Goal: Information Seeking & Learning: Learn about a topic

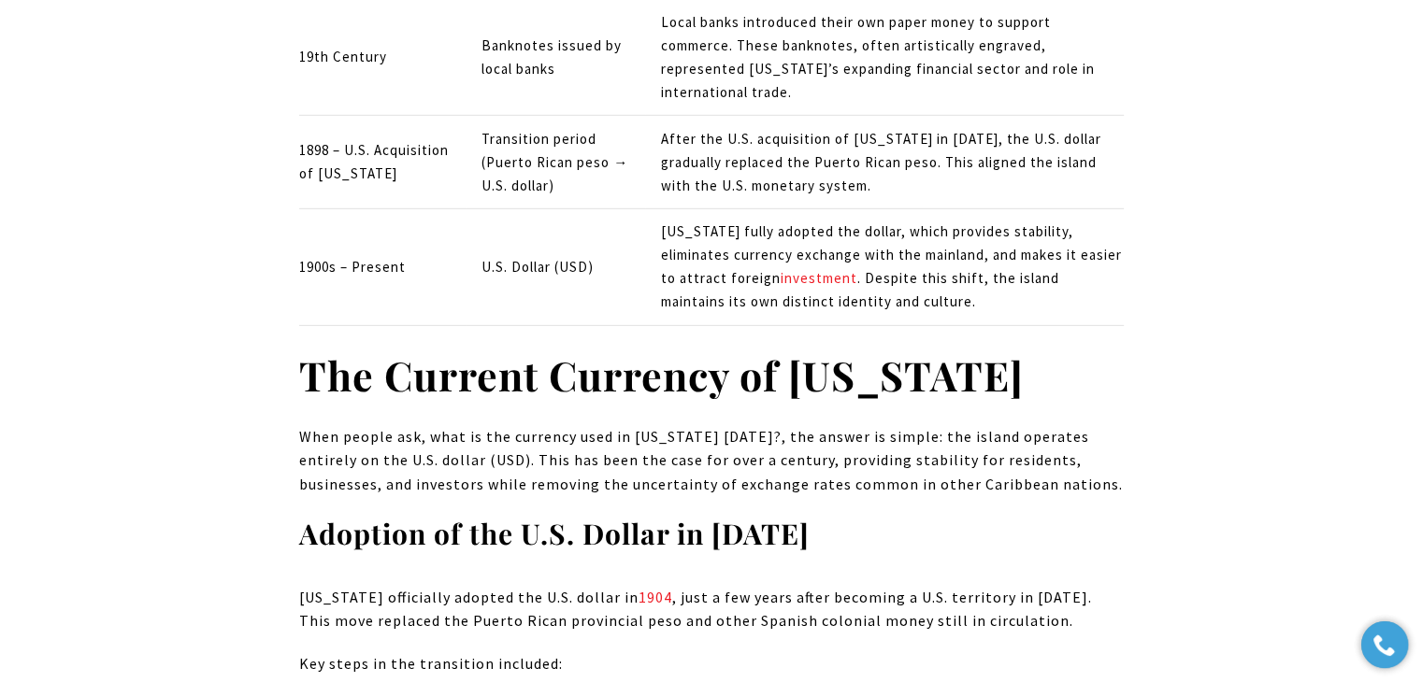
scroll to position [5769, 0]
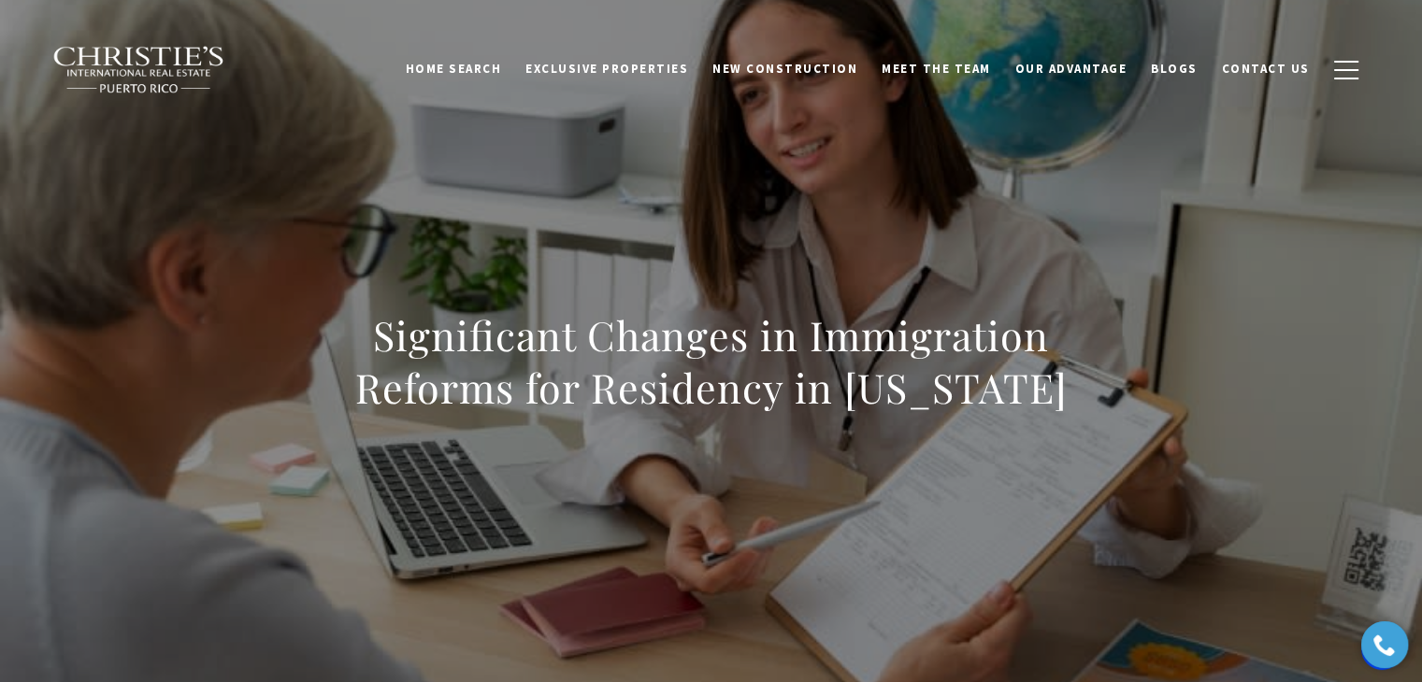
scroll to position [2924, 0]
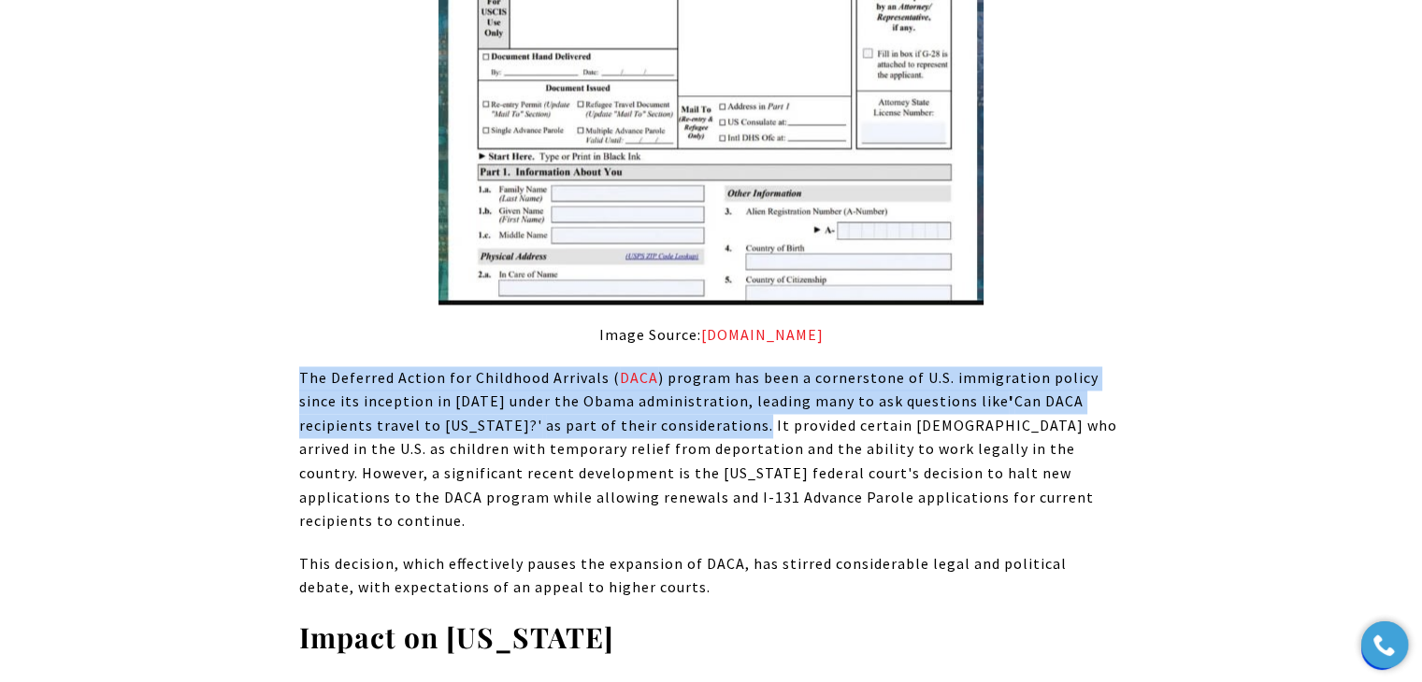
drag, startPoint x: 679, startPoint y: 355, endPoint x: 296, endPoint y: 304, distance: 385.8
copy p "The Deferred Action for Childhood Arrivals ( DACA ) program has been a cornerst…"
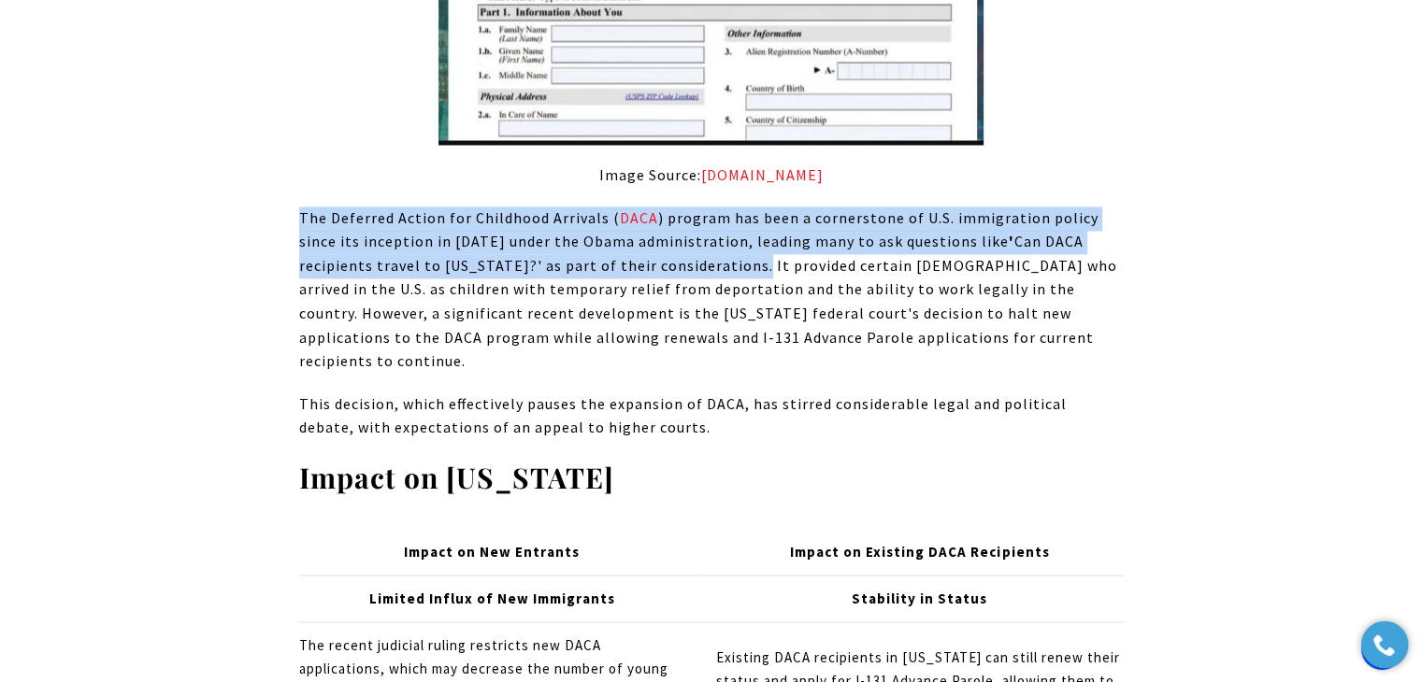
scroll to position [3018, 0]
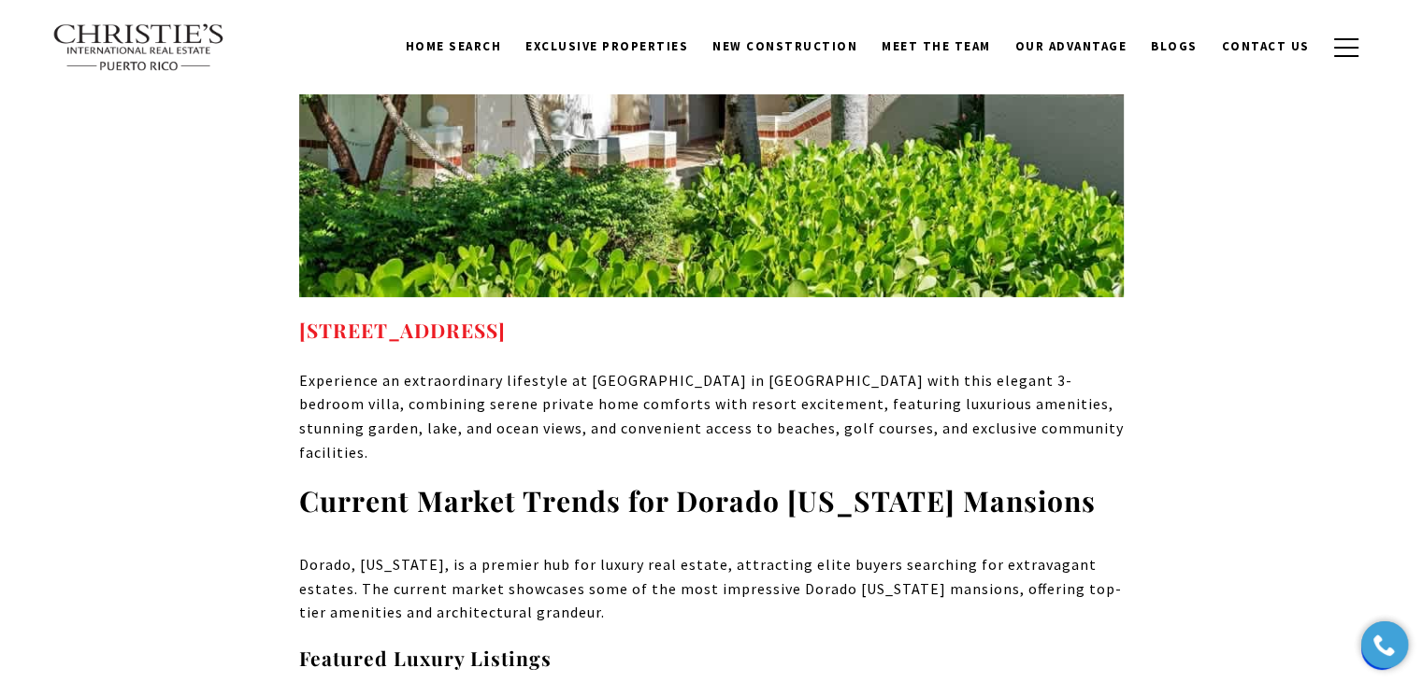
scroll to position [14697, 0]
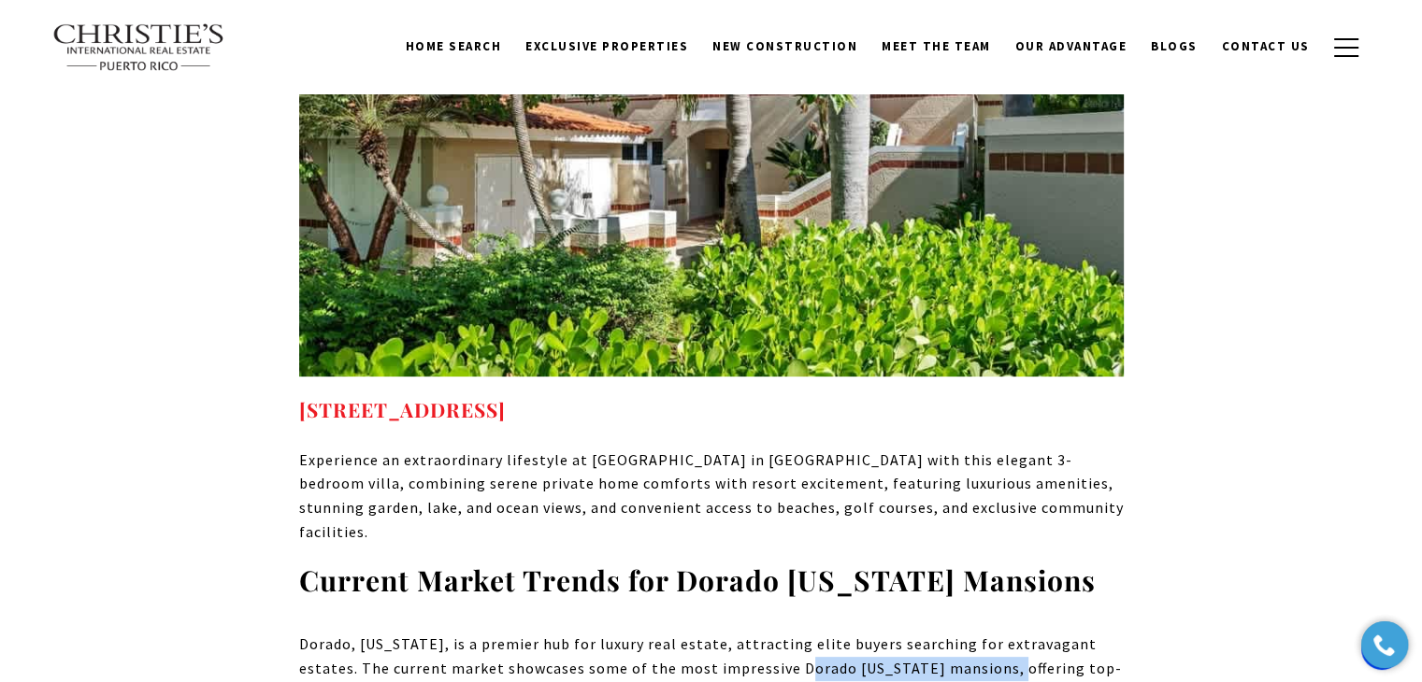
drag, startPoint x: 992, startPoint y: 337, endPoint x: 788, endPoint y: 340, distance: 203.8
click at [788, 633] on p "Dorado, Puerto Rico, is a premier hub for luxury real estate, attracting elite …" at bounding box center [711, 669] width 825 height 72
click at [726, 633] on p "Dorado, Puerto Rico, is a premier hub for luxury real estate, attracting elite …" at bounding box center [711, 669] width 825 height 72
drag, startPoint x: 589, startPoint y: 356, endPoint x: 276, endPoint y: 319, distance: 315.4
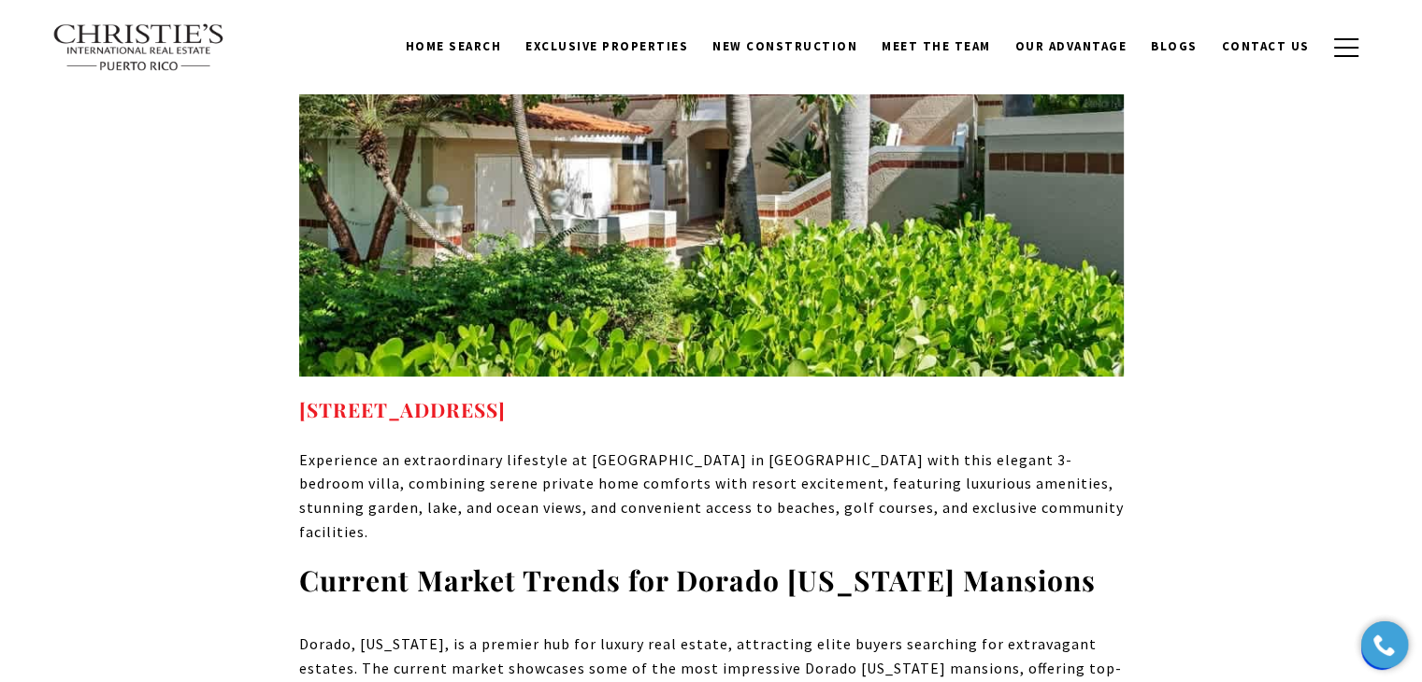
click at [1097, 563] on h3 "Current Market Trends for Dorado Puerto Rico Mansions" at bounding box center [711, 581] width 825 height 36
drag, startPoint x: 576, startPoint y: 358, endPoint x: 294, endPoint y: 311, distance: 286.2
copy p "Dorado, Puerto Rico, is a premier hub for luxury real estate, attracting elite …"
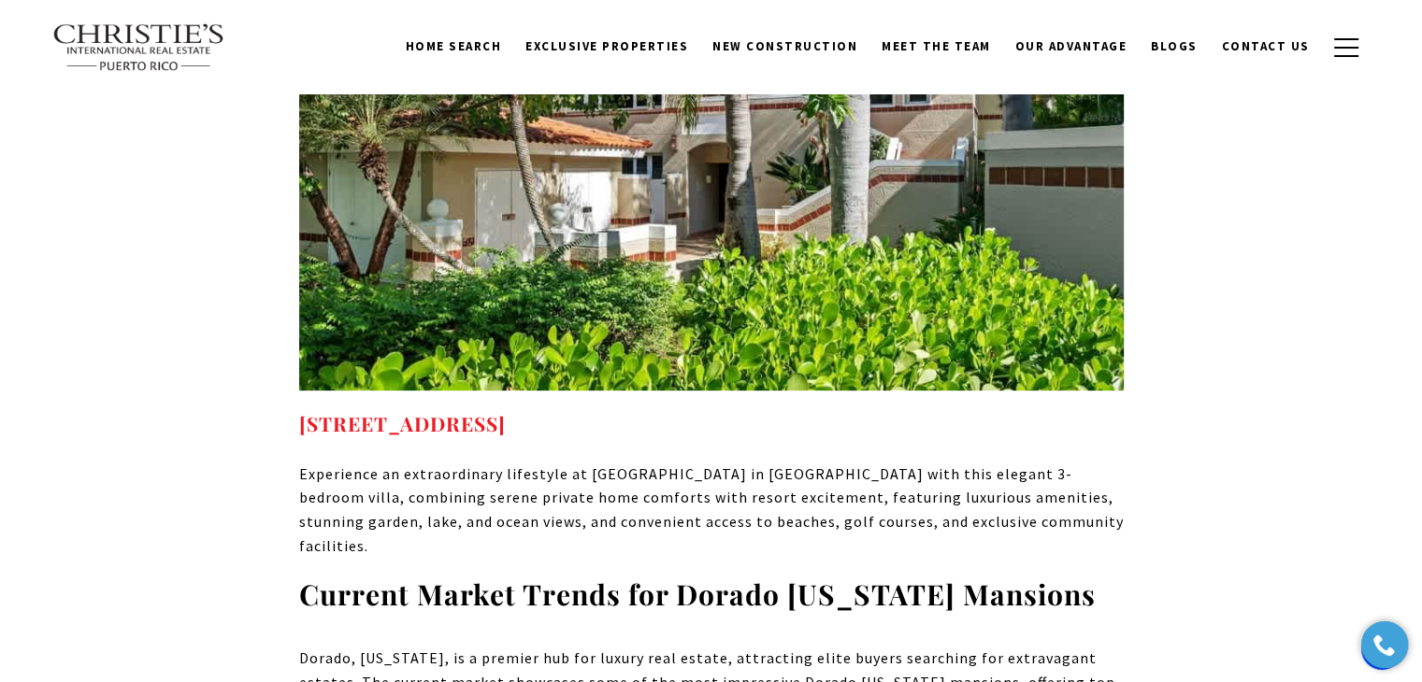
scroll to position [14604, 0]
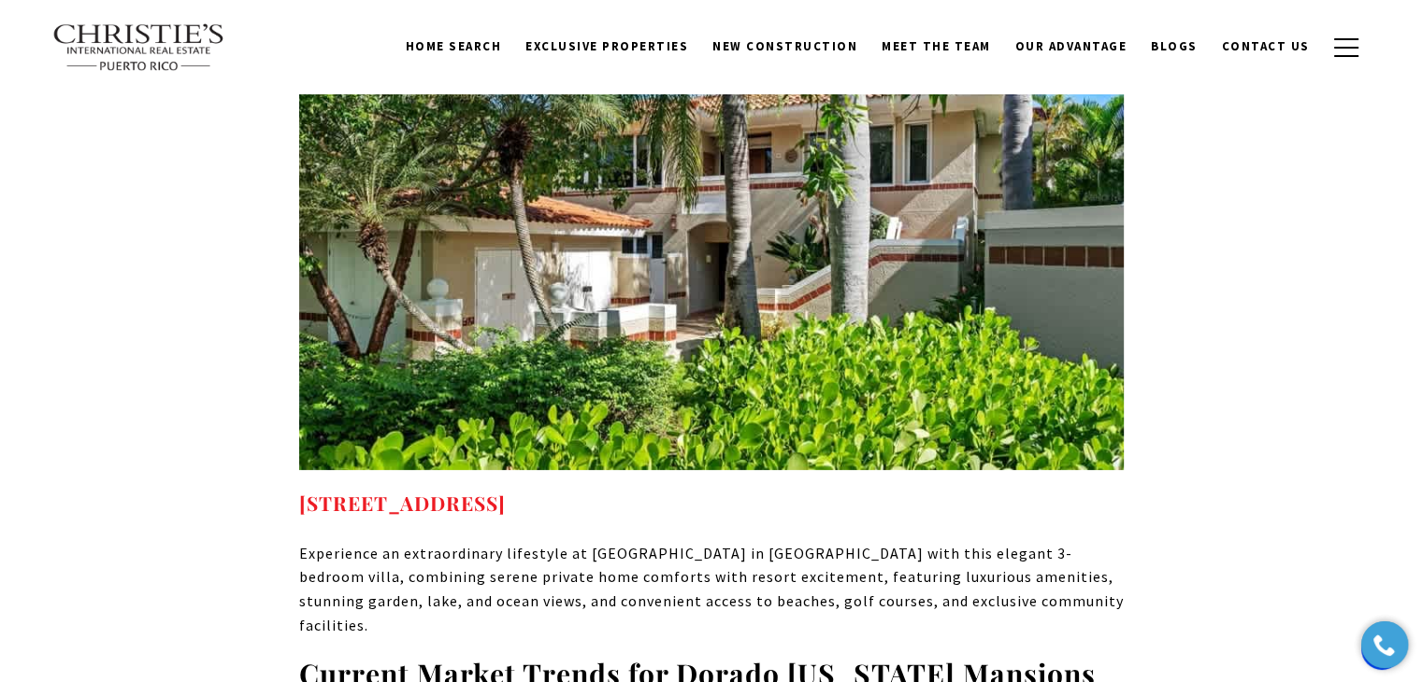
click at [1121, 656] on h3 "Current Market Trends for Dorado Puerto Rico Mansions" at bounding box center [711, 674] width 825 height 36
drag, startPoint x: 1090, startPoint y: 348, endPoint x: 300, endPoint y: 337, distance: 790.0
click at [300, 656] on h3 "Current Market Trends for Dorado Puerto Rico Mansions" at bounding box center [711, 674] width 825 height 36
copy strong "Current Market Trends for Dorado Puerto Rico Mansions"
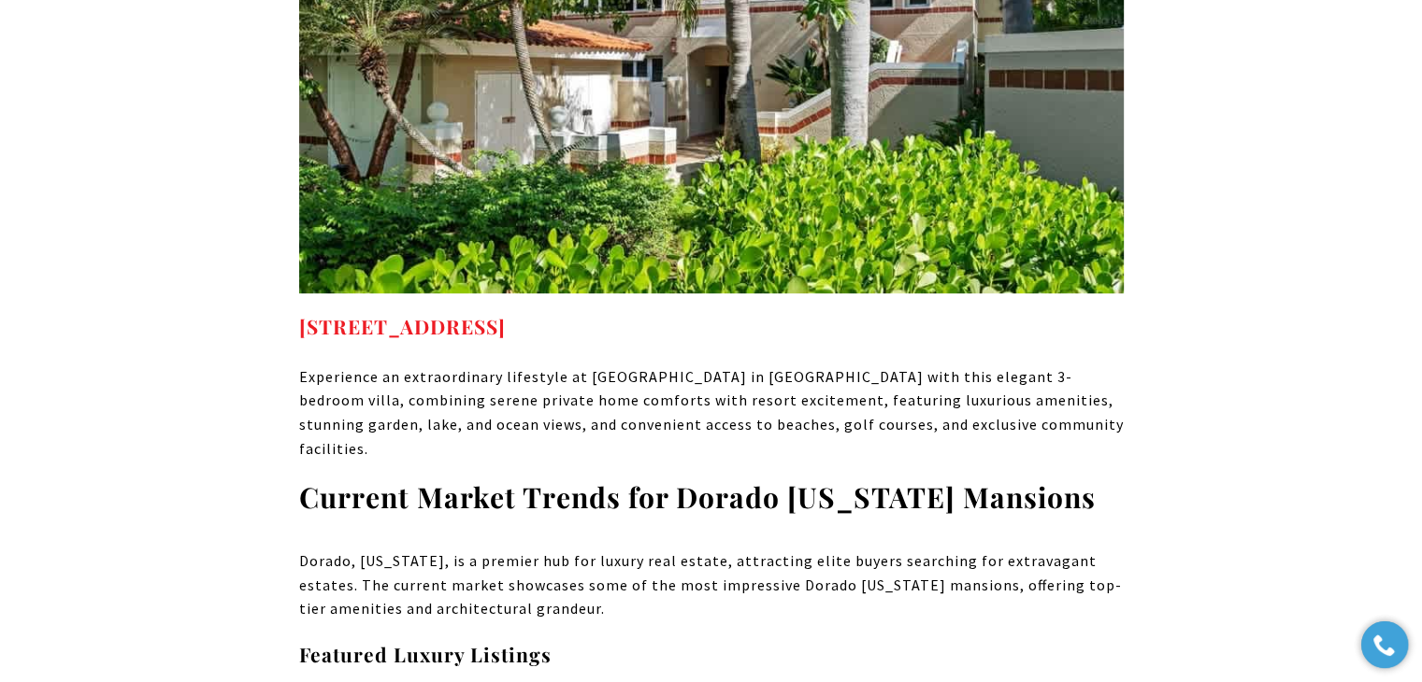
scroll to position [14791, 0]
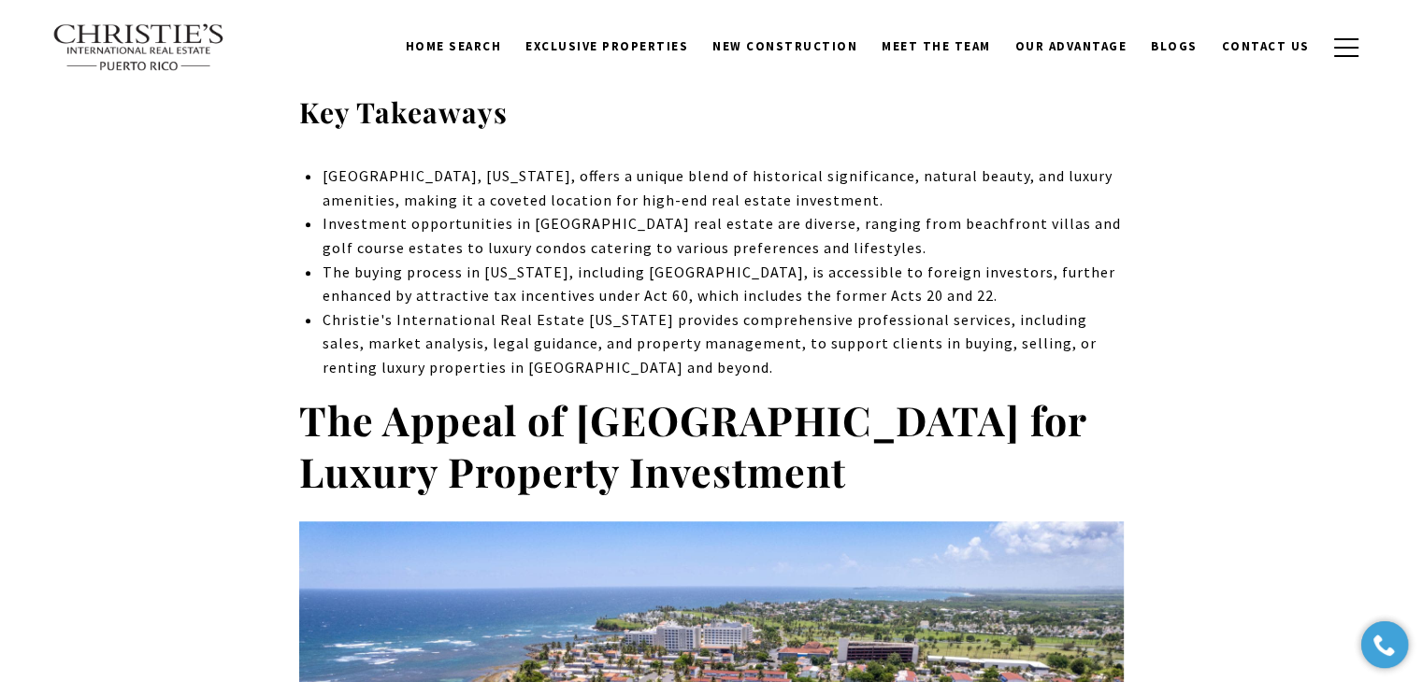
scroll to position [0, 0]
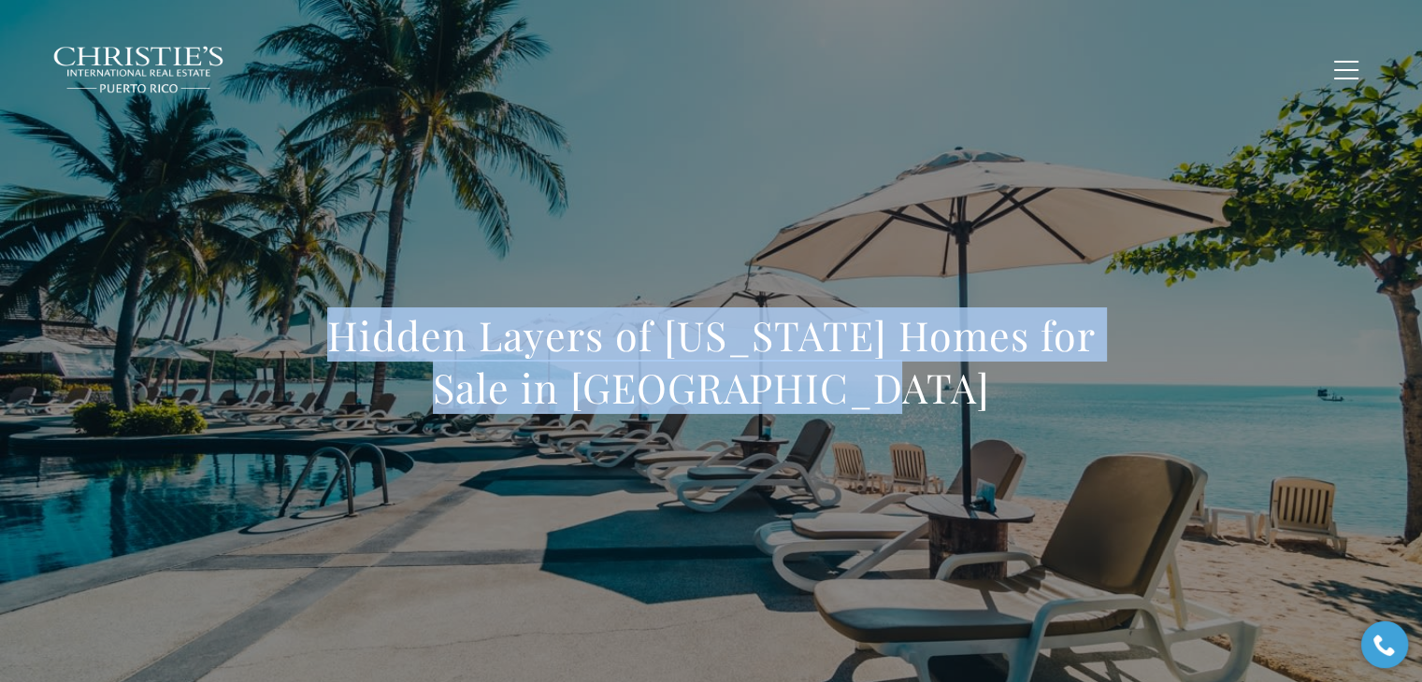
drag, startPoint x: 328, startPoint y: 341, endPoint x: 930, endPoint y: 404, distance: 605.3
click at [930, 404] on h1 "Hidden Layers of Puerto Rico Homes for Sale in Dorado Beach" at bounding box center [711, 361] width 825 height 105
copy h1 "Hidden Layers of Puerto Rico Homes for Sale in Dorado Beach"
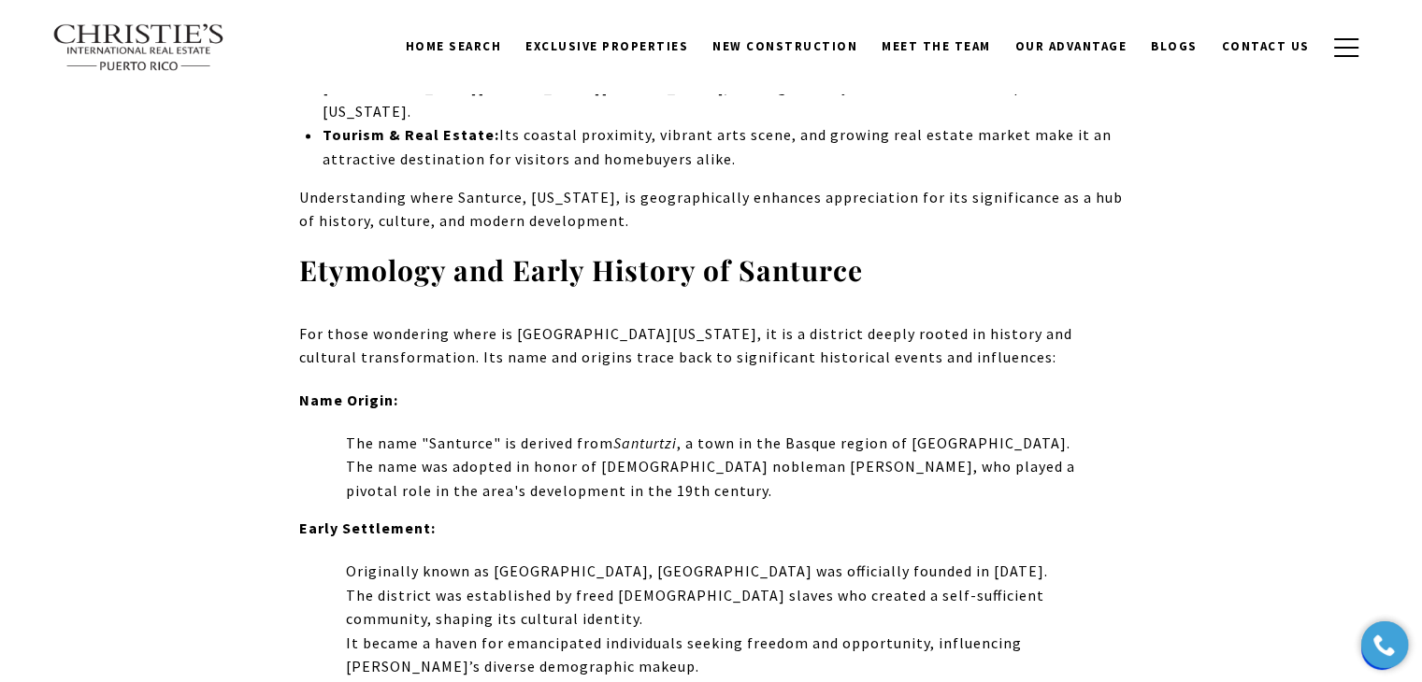
scroll to position [2524, 0]
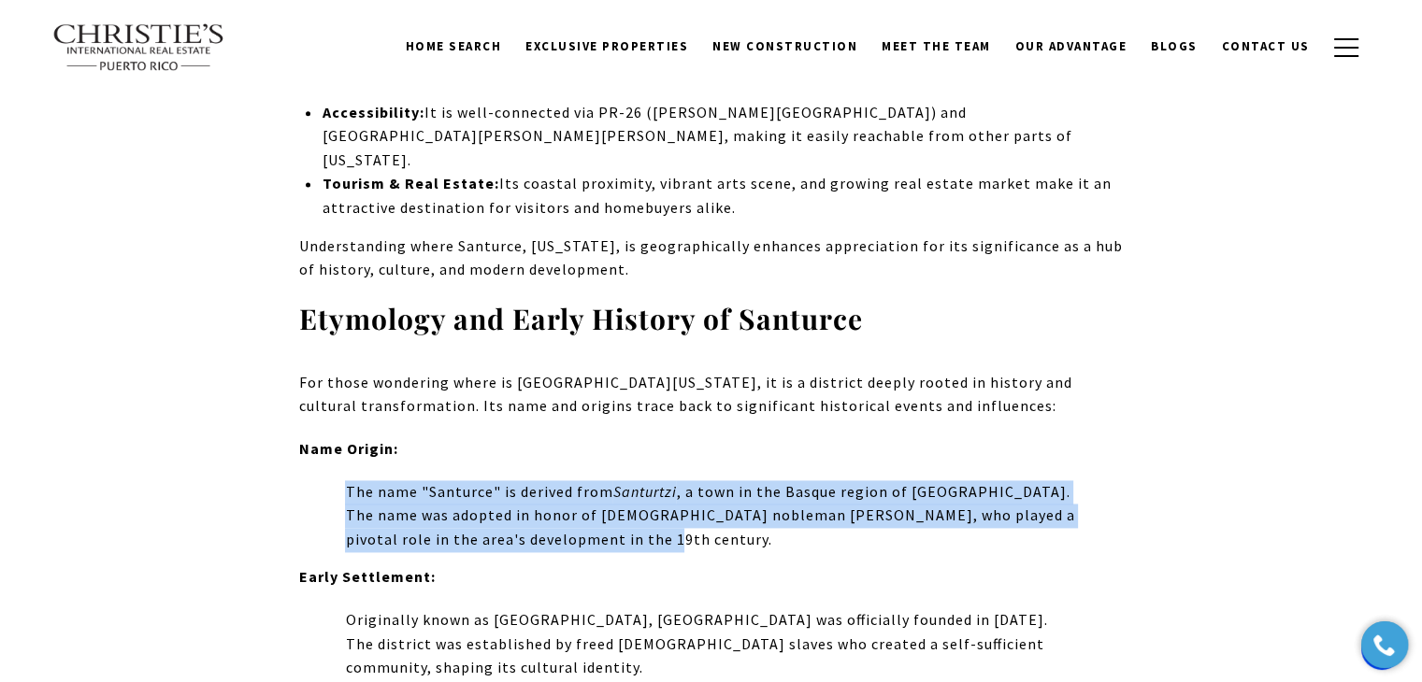
drag, startPoint x: 619, startPoint y: 359, endPoint x: 332, endPoint y: 330, distance: 288.5
click at [332, 481] on li "The name "Santurce" is derived from Santurtzi , a town in the Basque region of …" at bounding box center [722, 517] width 801 height 72
copy ul "The name "Santurce" is derived from Santurtzi , a town in the Basque region of …"
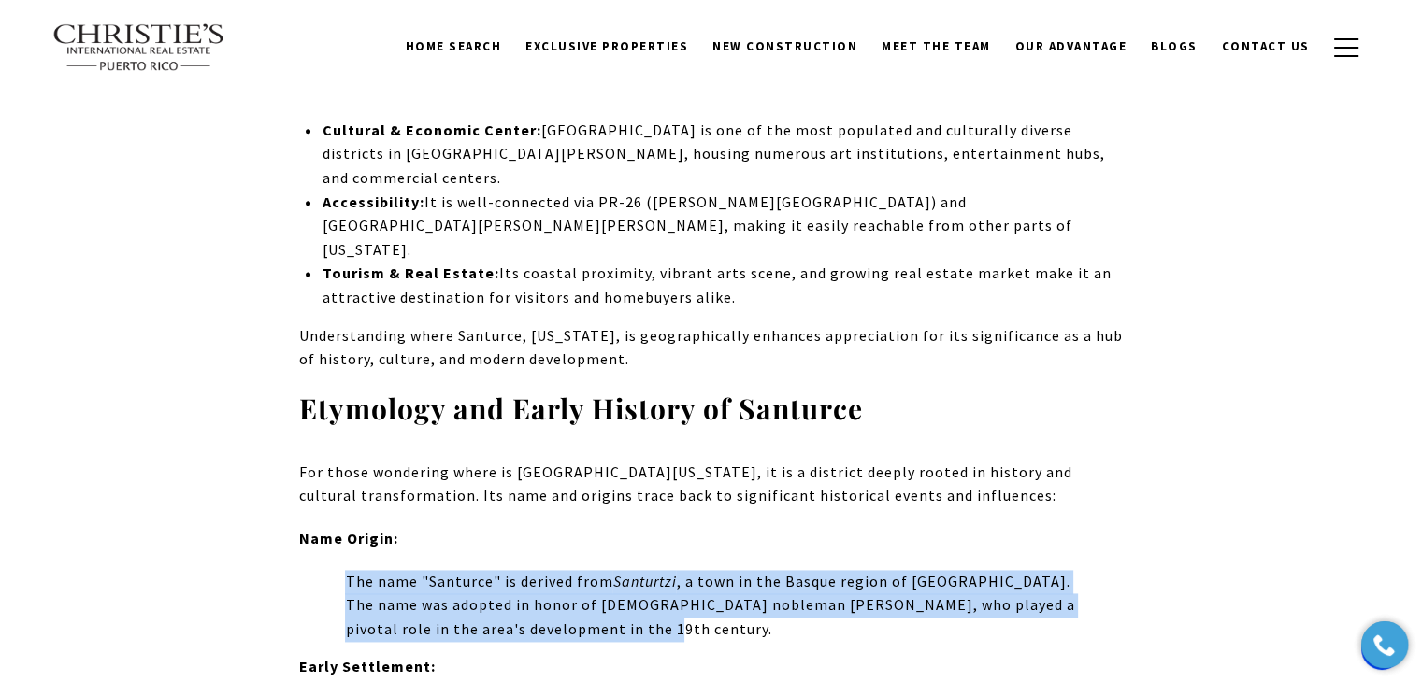
scroll to position [2337, 0]
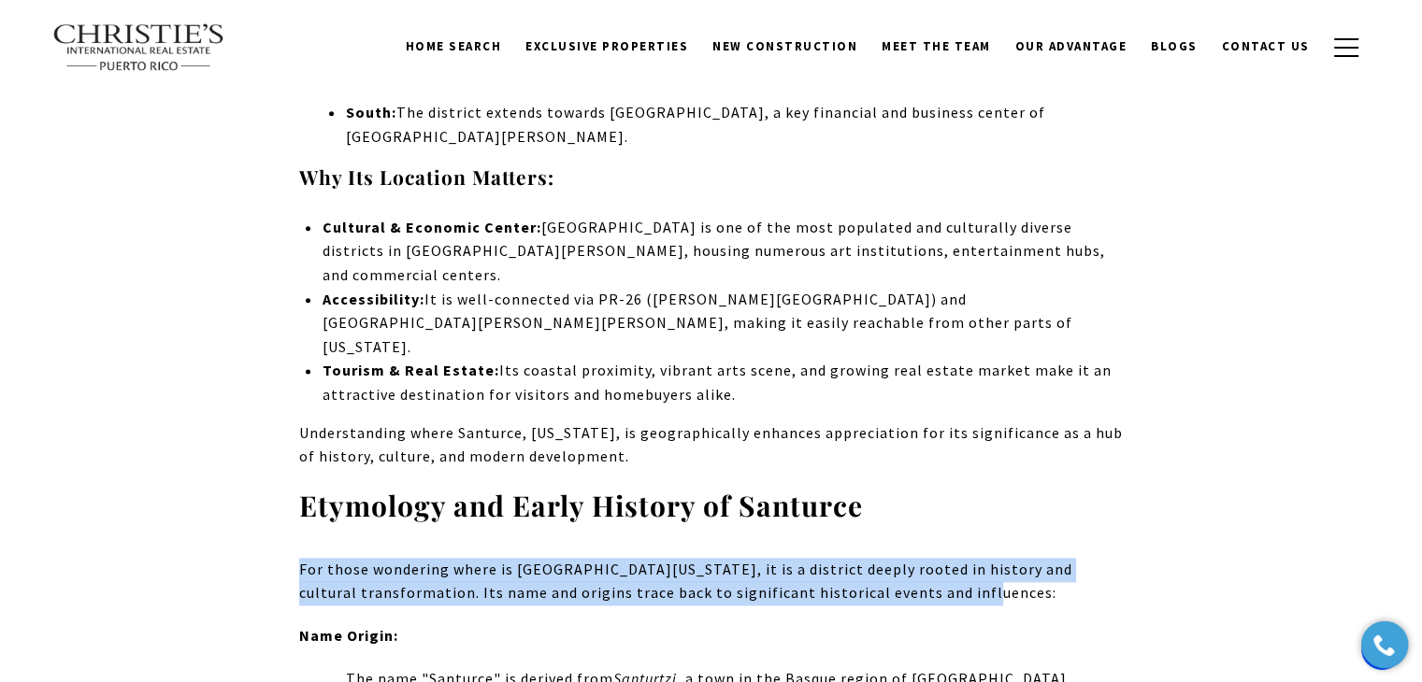
drag, startPoint x: 989, startPoint y: 424, endPoint x: 288, endPoint y: 404, distance: 701.5
copy p "For those wondering where is Santurce Puerto Rico, it is a district deeply root…"
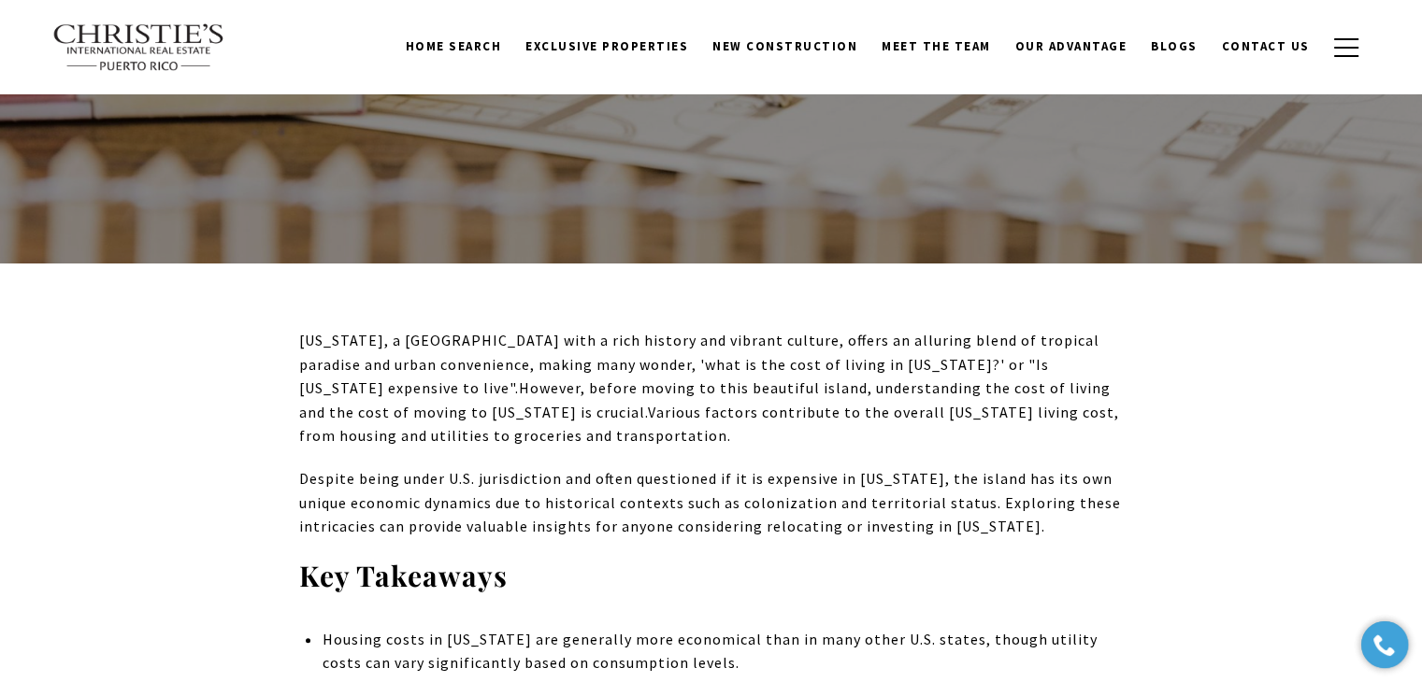
scroll to position [561, 0]
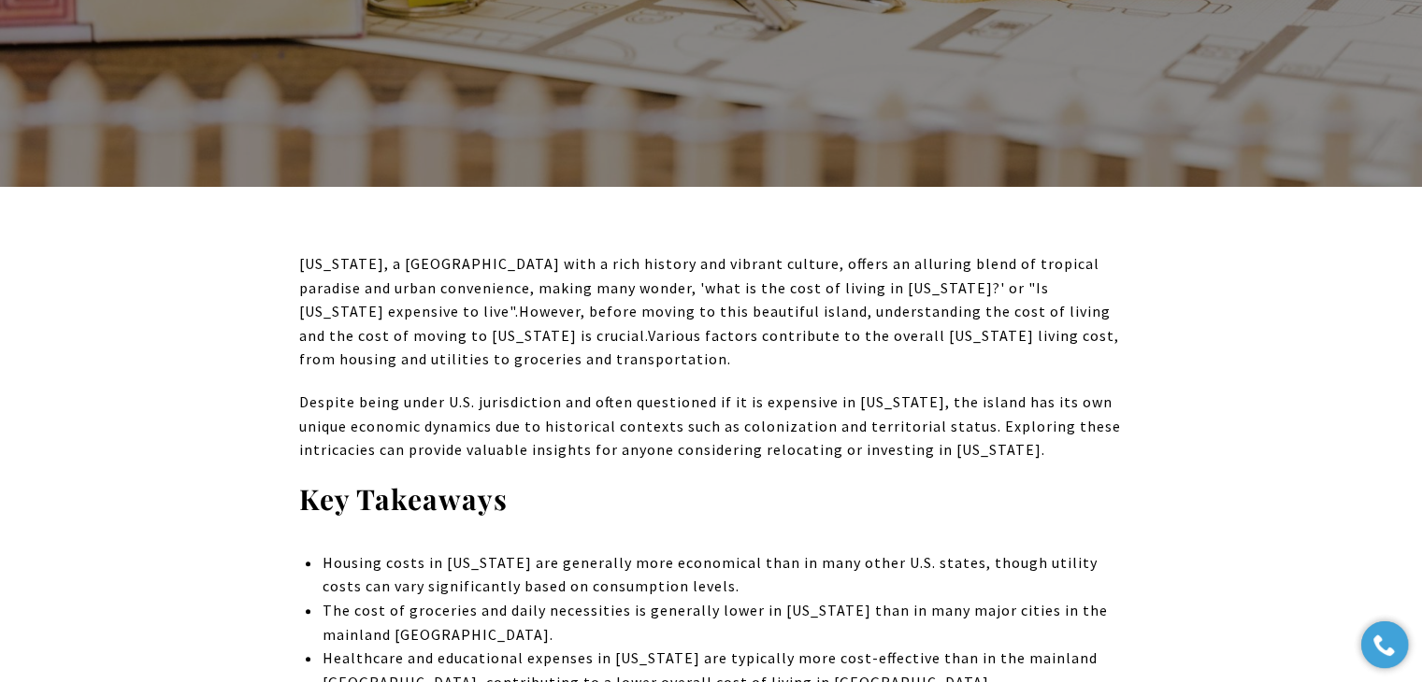
drag, startPoint x: 428, startPoint y: 314, endPoint x: 285, endPoint y: 267, distance: 150.5
copy span "[US_STATE], a [GEOGRAPHIC_DATA] with a rich history and vibrant culture, offers…"
